Goal: Information Seeking & Learning: Learn about a topic

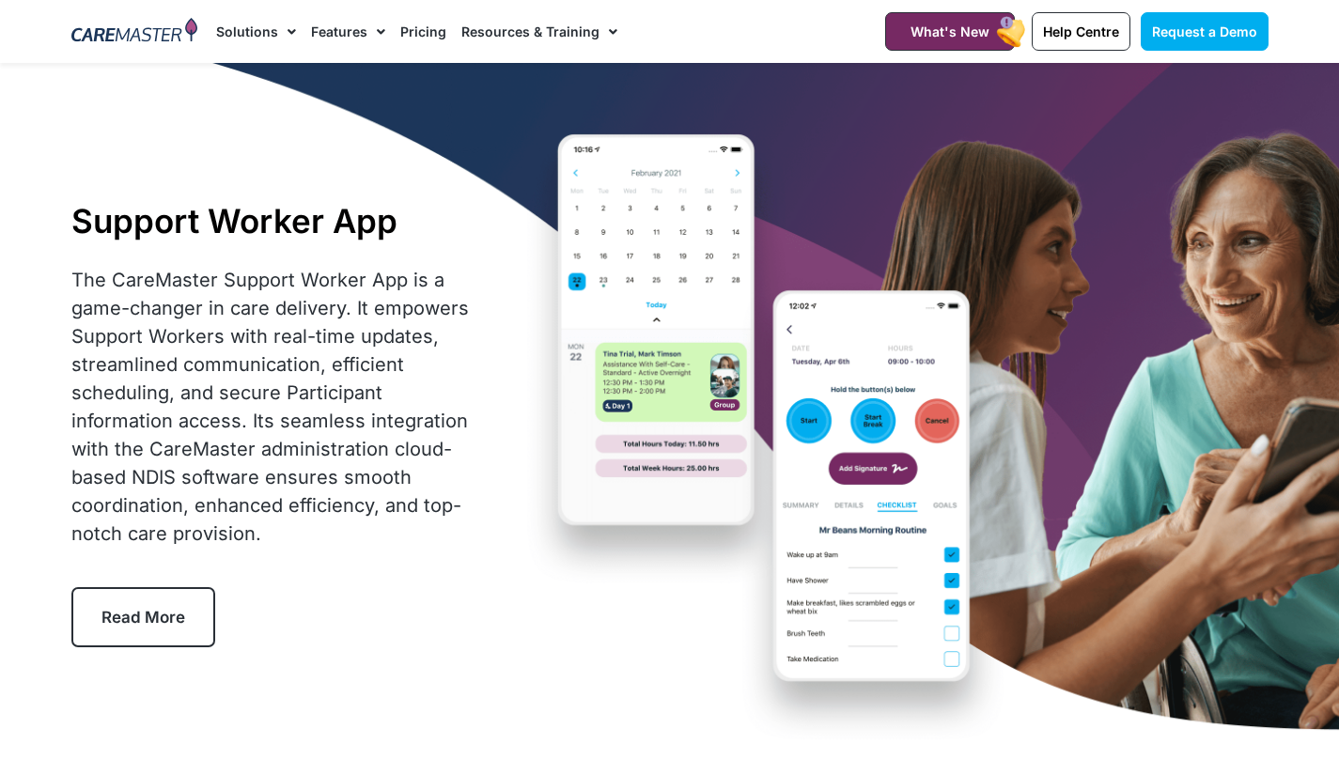
click at [236, 23] on link "Solutions" at bounding box center [256, 31] width 80 height 63
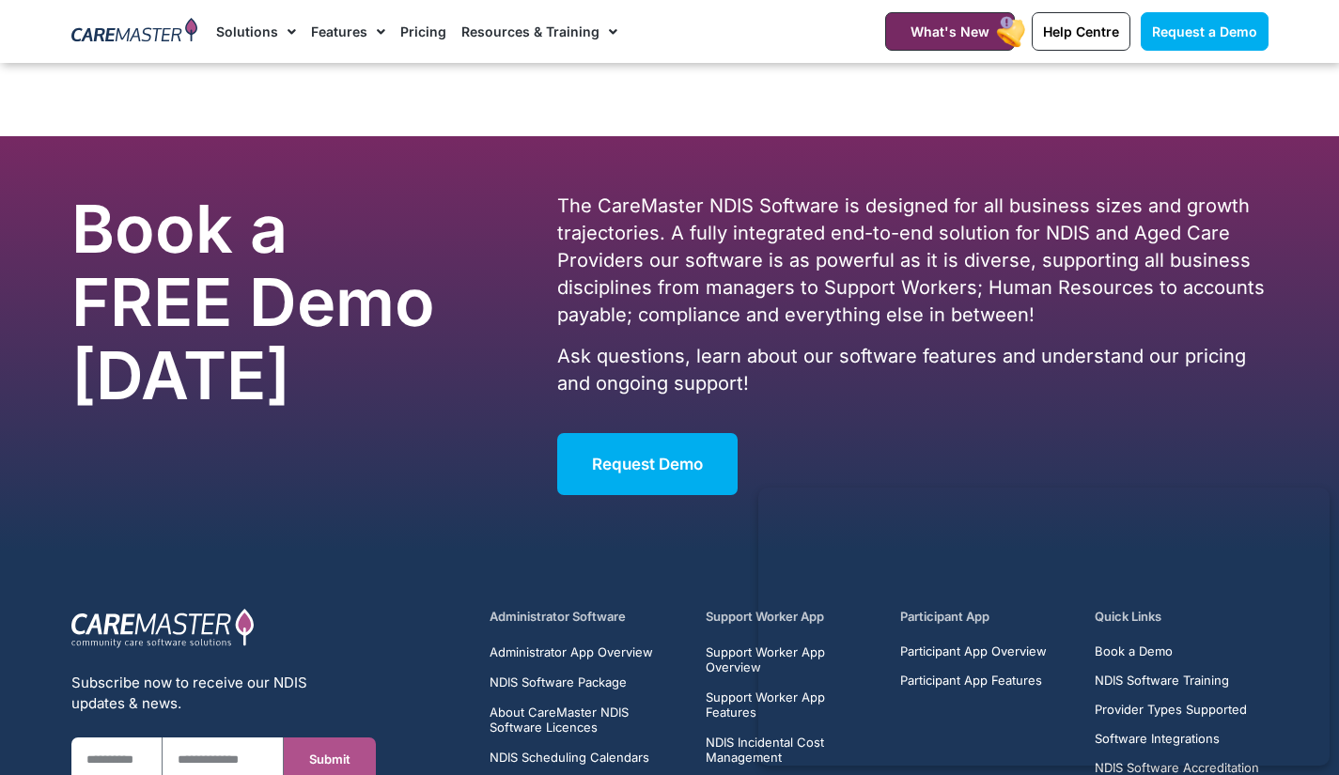
scroll to position [6516, 0]
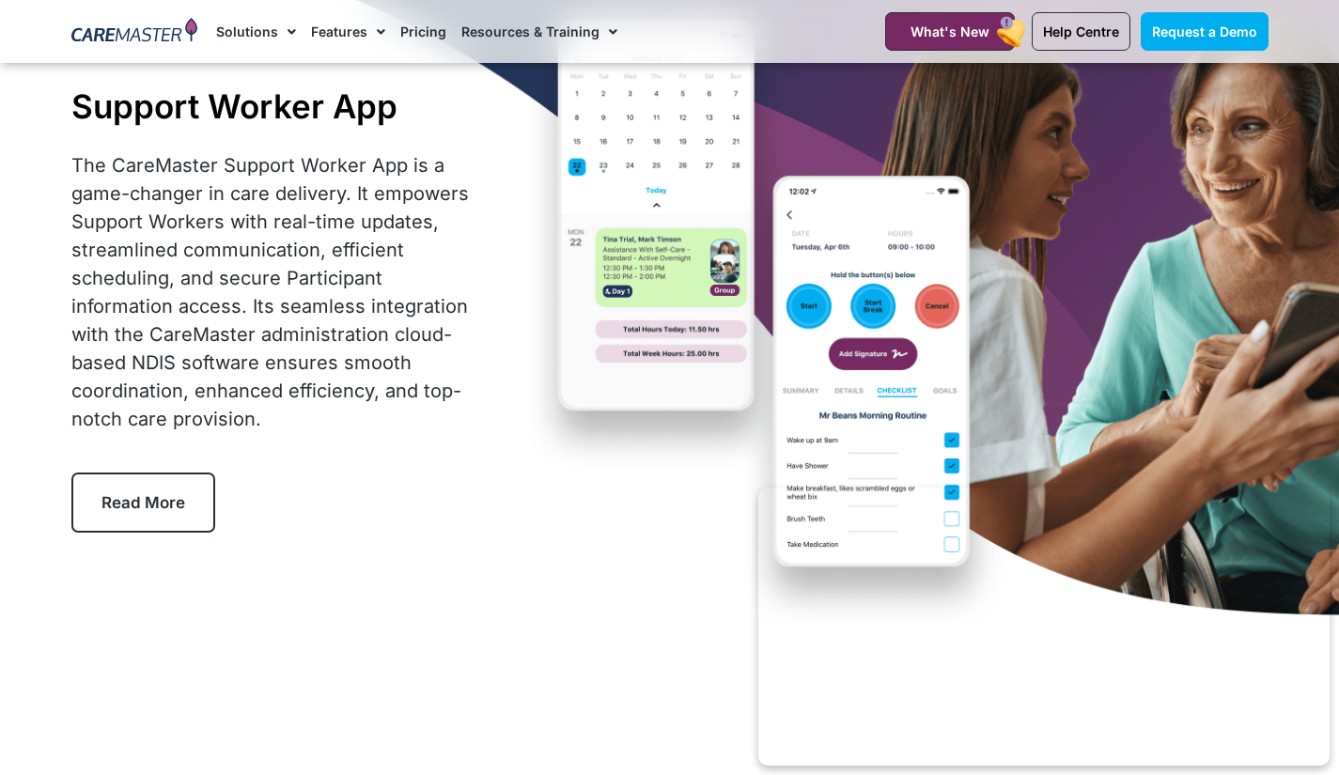
scroll to position [42, 0]
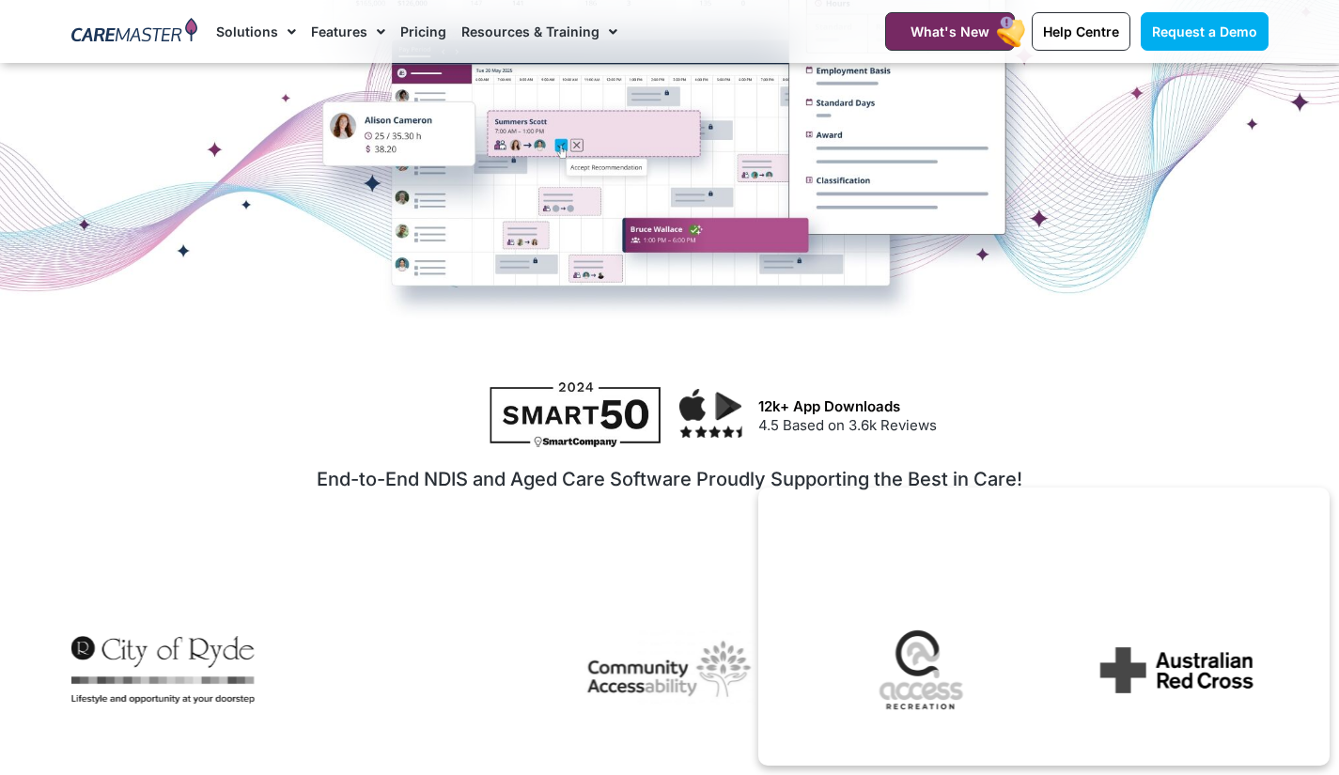
scroll to position [171, 0]
